Goal: Information Seeking & Learning: Learn about a topic

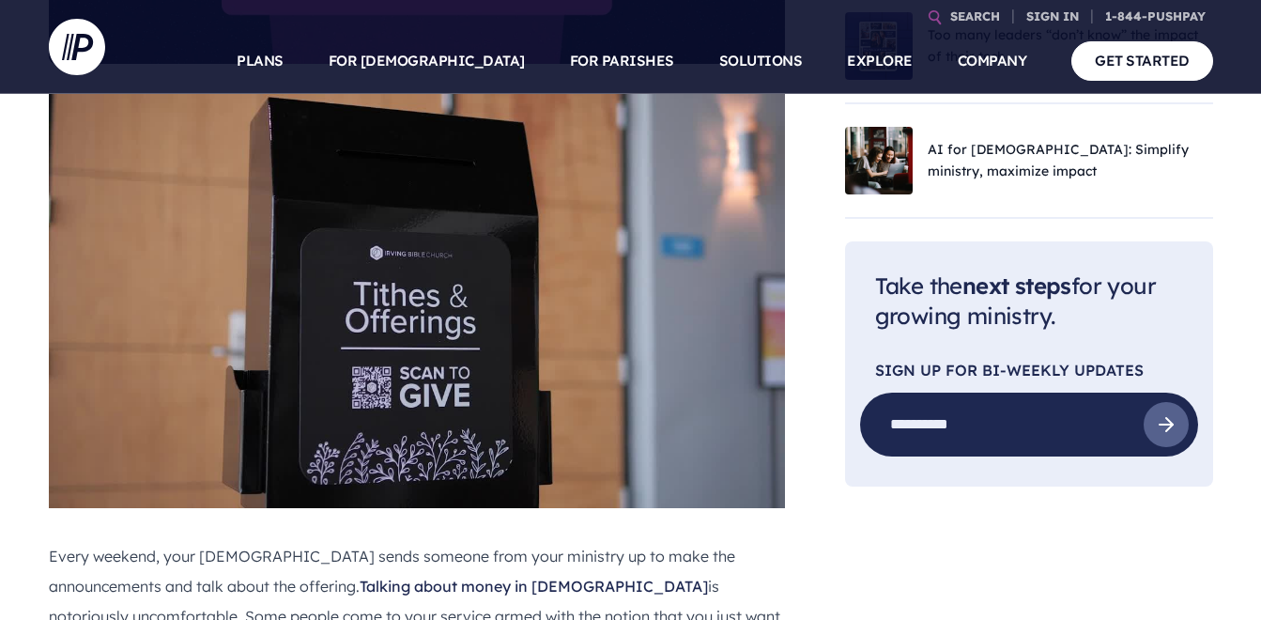
scroll to position [1002, 0]
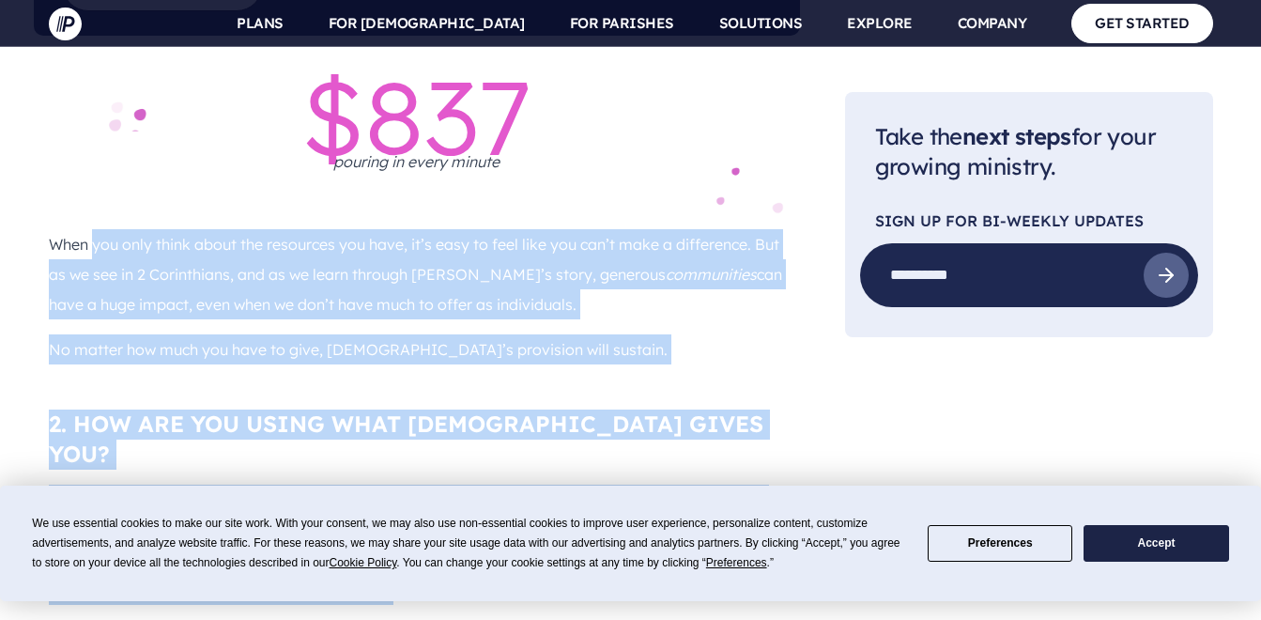
scroll to position [2773, 0]
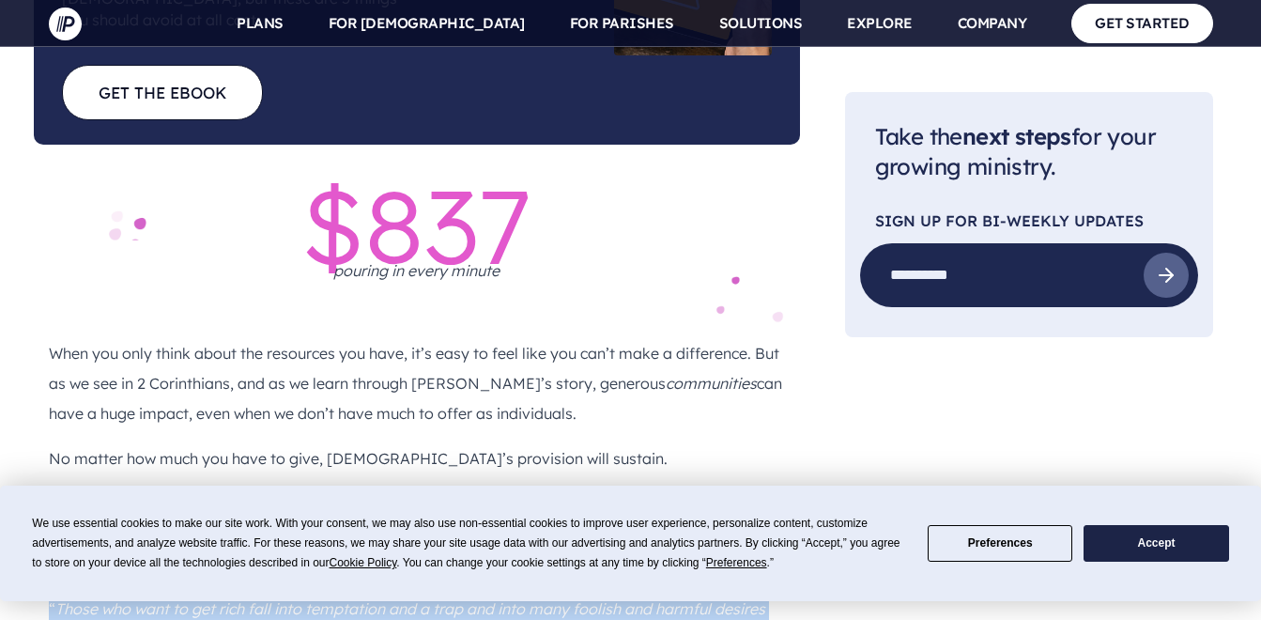
drag, startPoint x: 688, startPoint y: 404, endPoint x: 47, endPoint y: 431, distance: 641.7
copy div "“ Those who want to get rich fall into temptation and a trap and into many fool…"
